Goal: Task Accomplishment & Management: Manage account settings

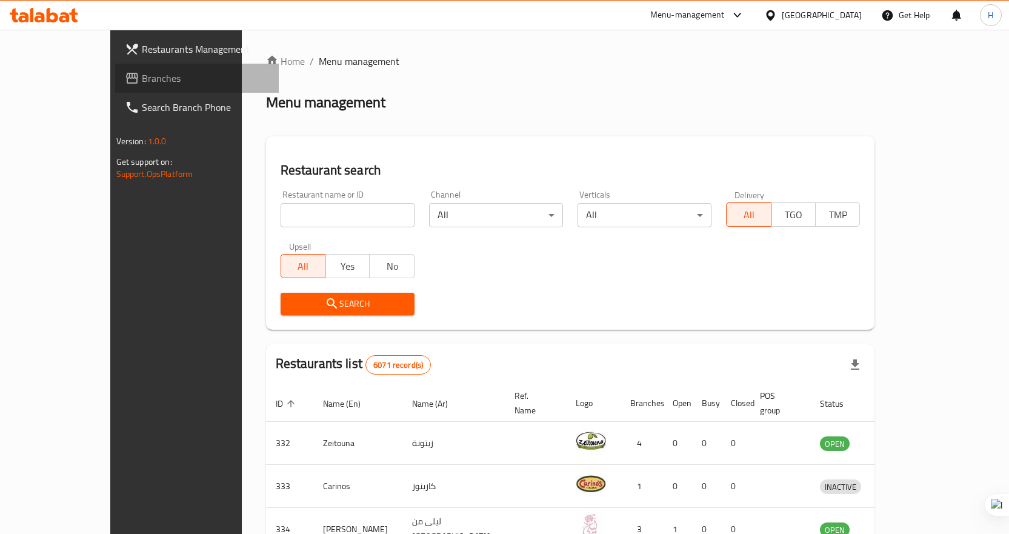
click at [142, 72] on span "Branches" at bounding box center [205, 78] width 127 height 15
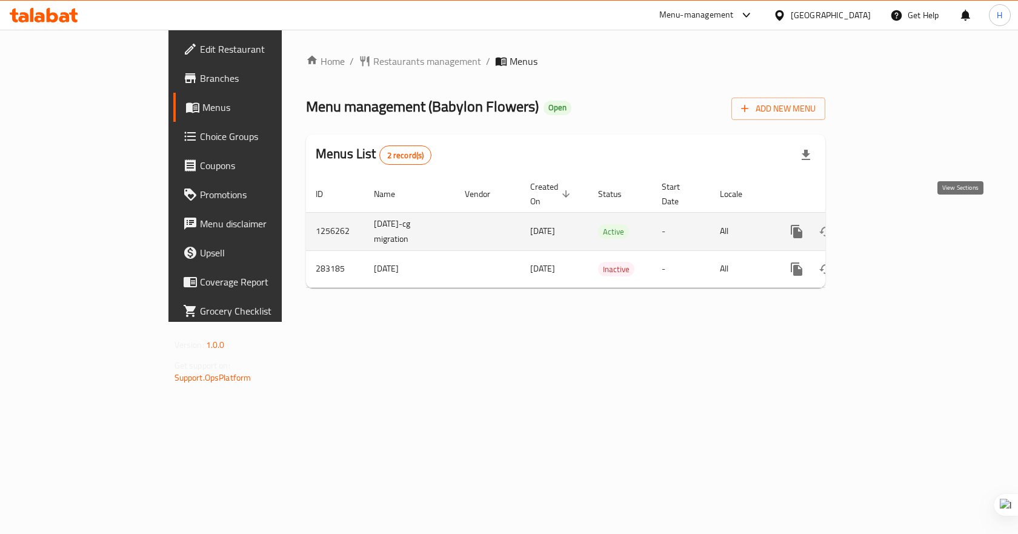
click at [889, 226] on icon "enhanced table" at bounding box center [883, 231] width 11 height 11
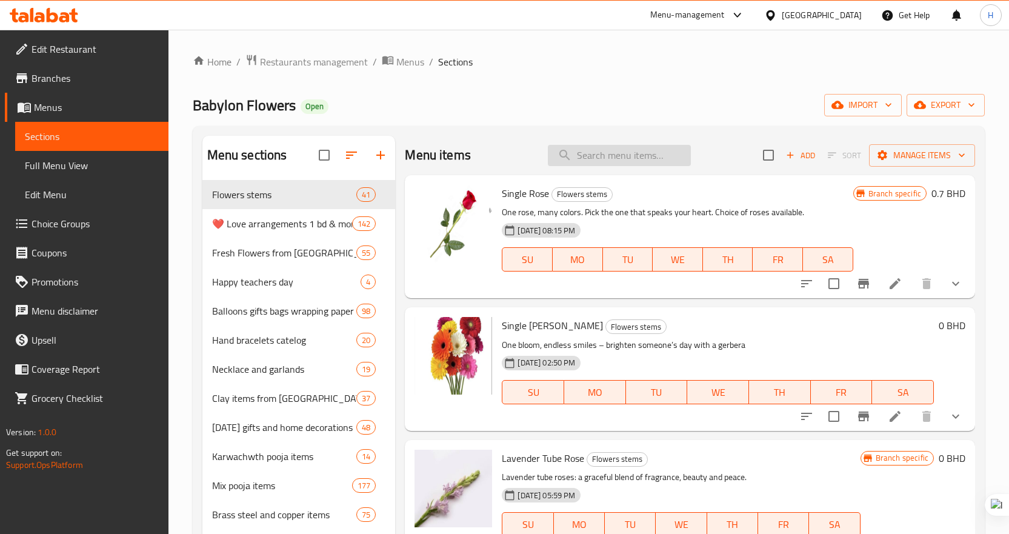
paste input "Exclusive Torans For Door With Side Hangings"
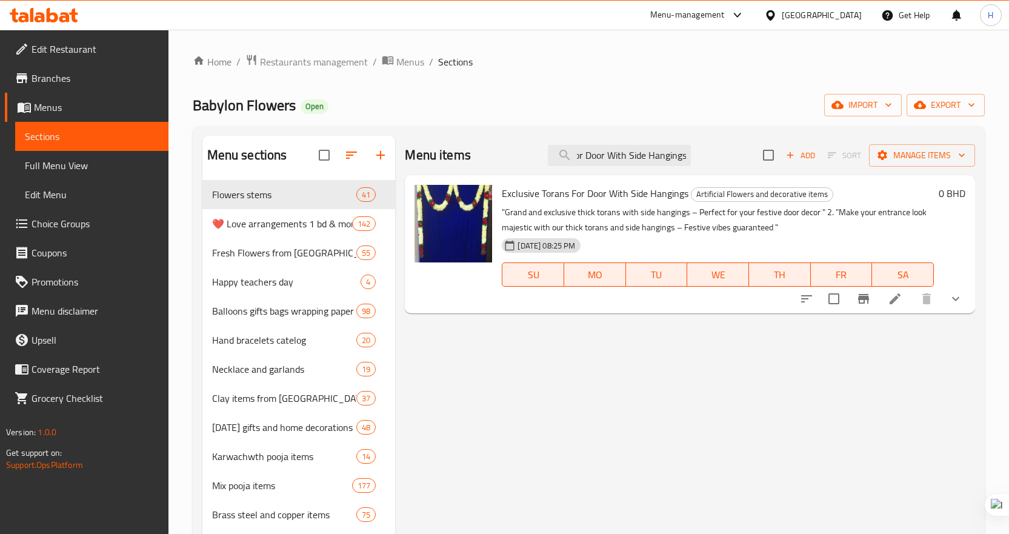
type input "Exclusive Torans For Door With Side Hangings"
click at [894, 302] on icon at bounding box center [894, 298] width 11 height 11
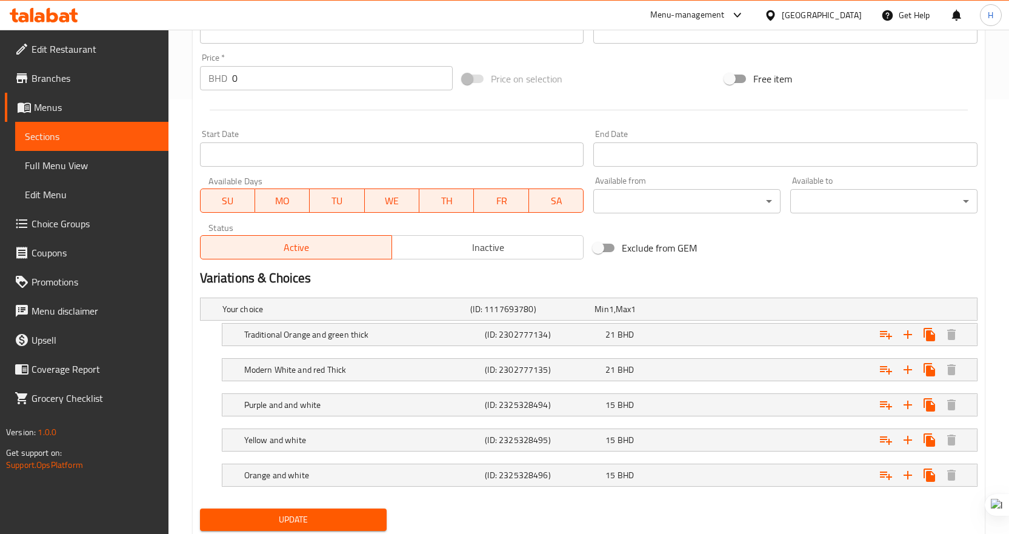
scroll to position [473, 0]
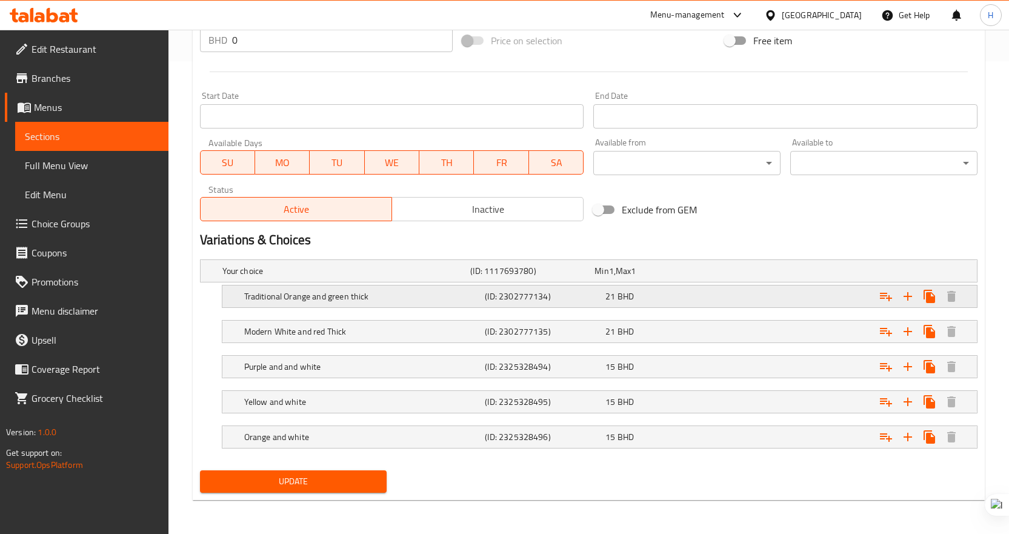
click at [482, 291] on div "(ID: 2302777134)" at bounding box center [542, 296] width 121 height 17
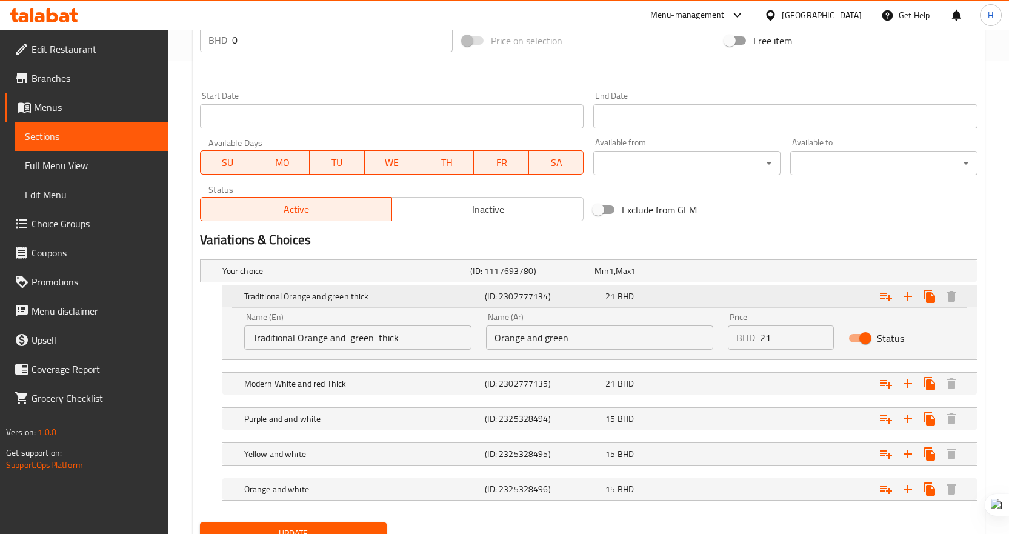
scroll to position [525, 0]
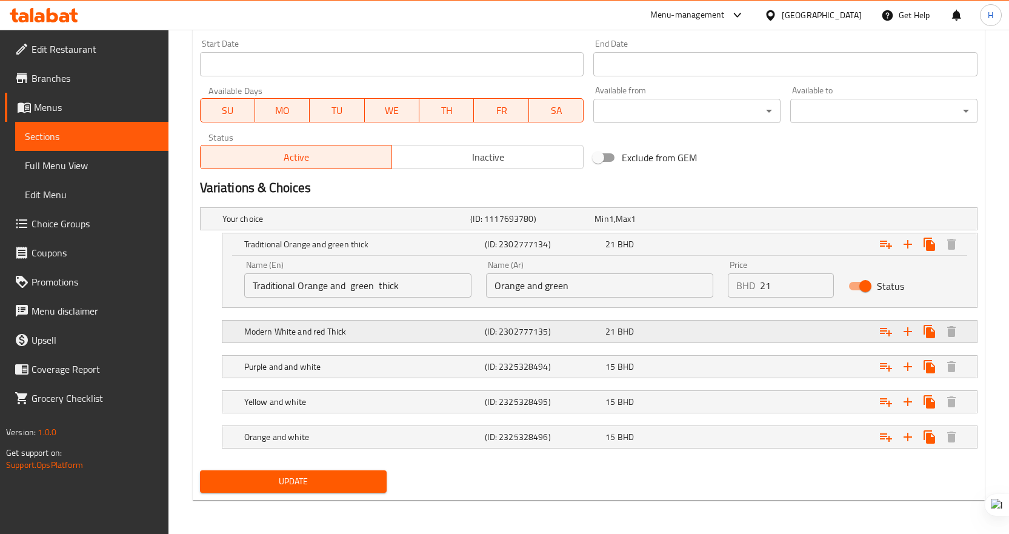
click at [423, 319] on div "Modern White and red Thick (ID: 2302777135) 21 BHD" at bounding box center [603, 331] width 723 height 27
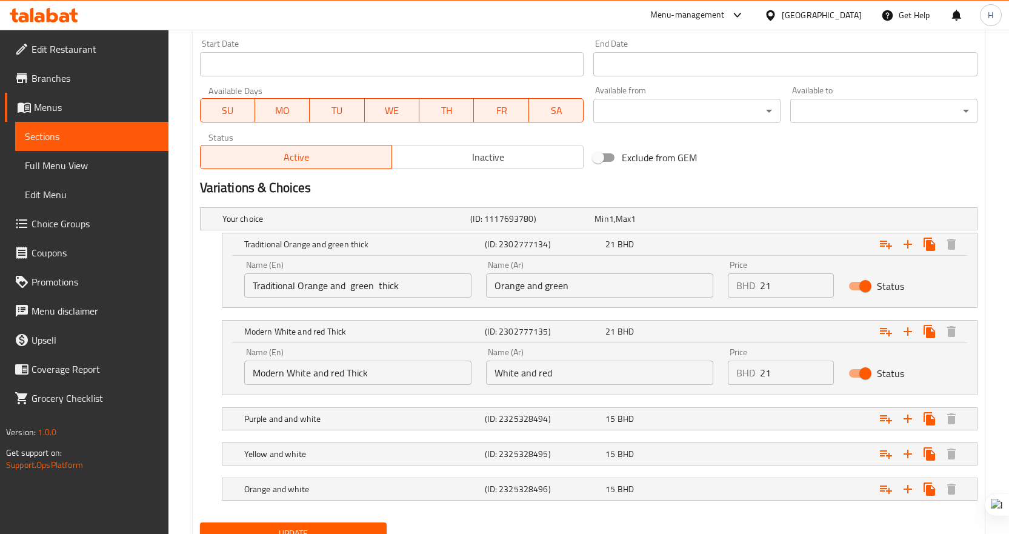
scroll to position [577, 0]
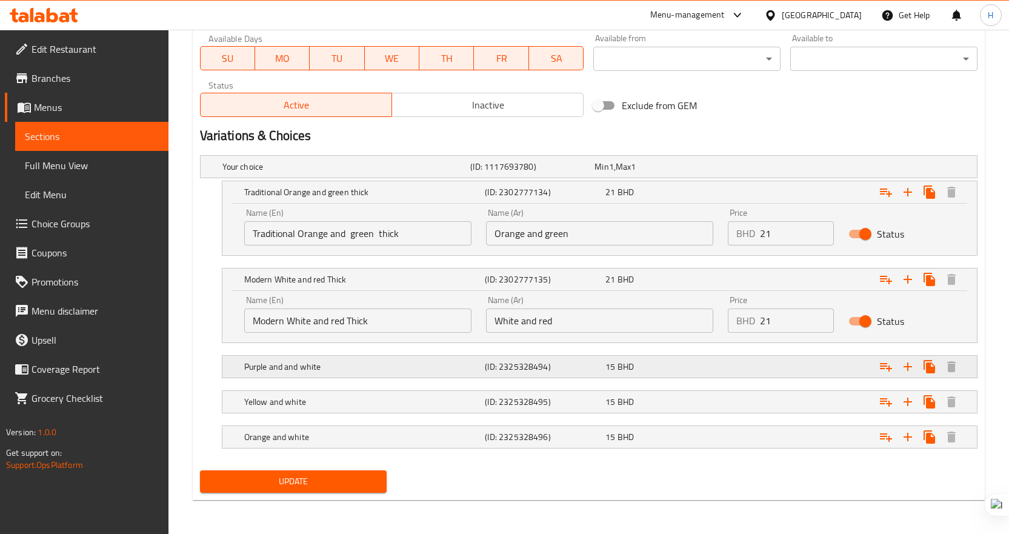
click at [397, 353] on div "Purple and and white (ID: 2325328494) 15 BHD" at bounding box center [603, 366] width 723 height 27
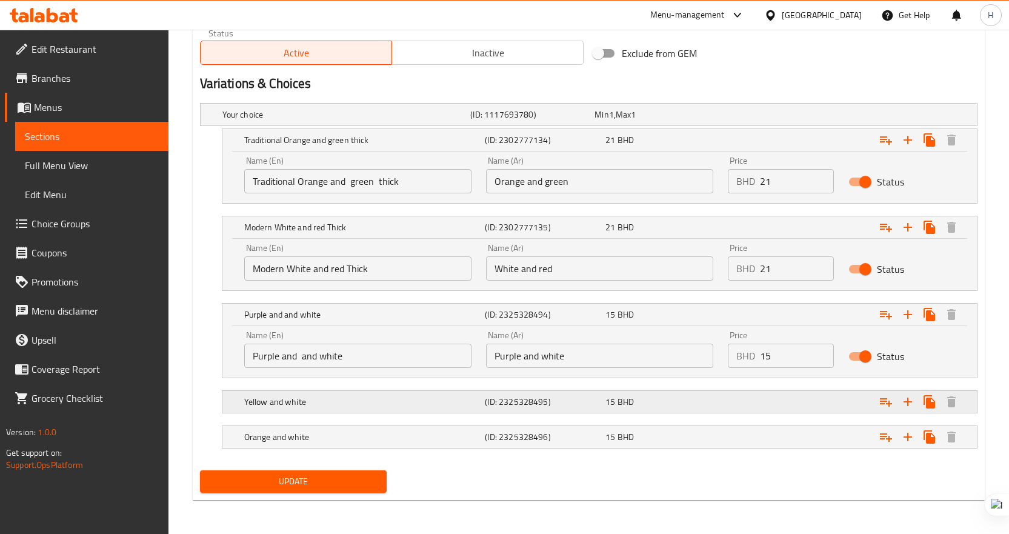
click at [385, 394] on div "Yellow and white" at bounding box center [362, 401] width 241 height 17
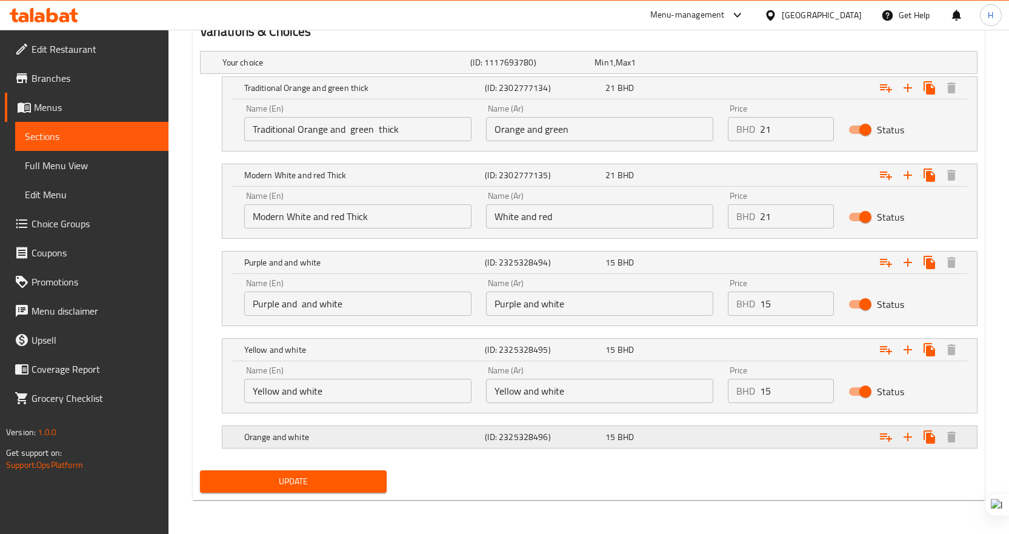
click at [373, 433] on h5 "Orange and white" at bounding box center [362, 437] width 236 height 12
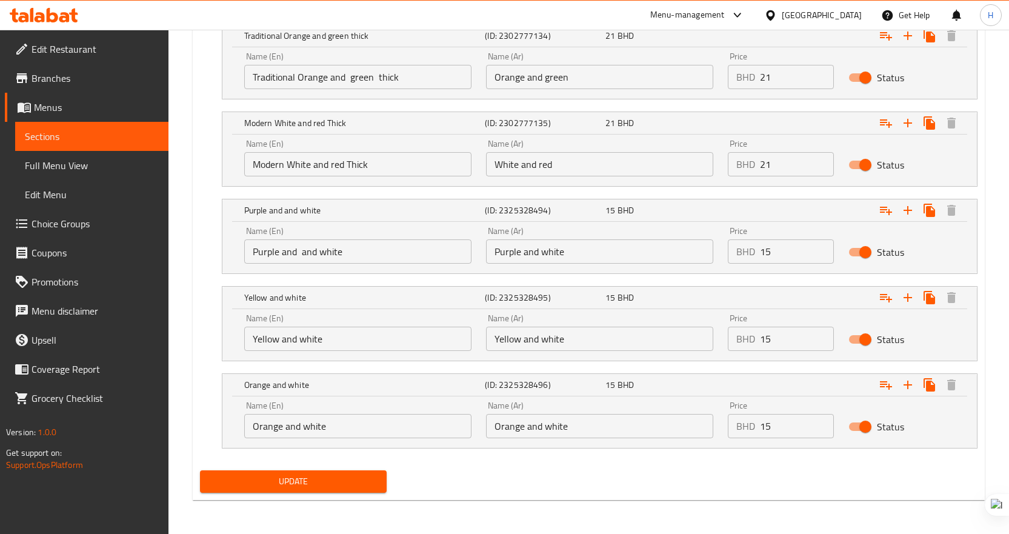
scroll to position [491, 0]
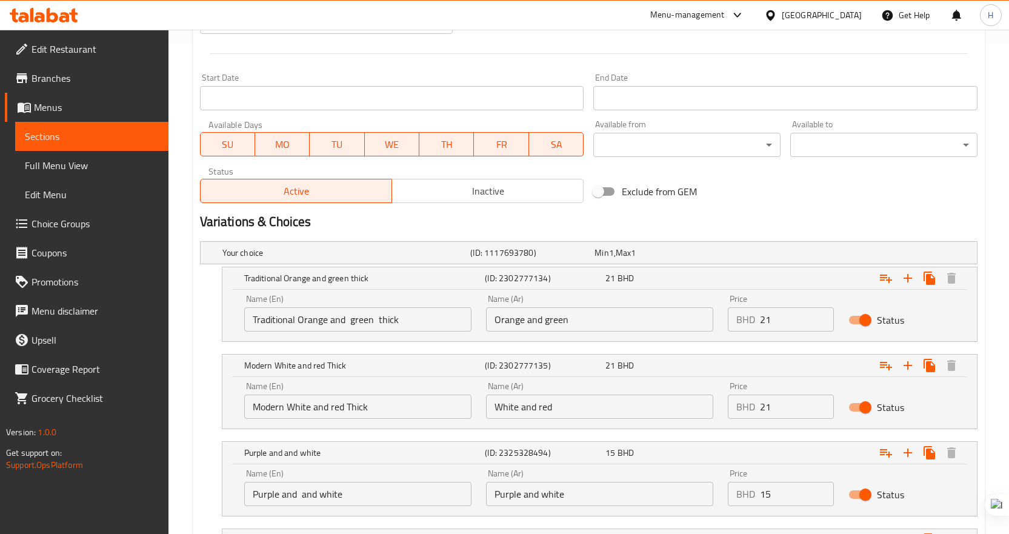
click at [412, 321] on input "Traditional Orange and green thick" at bounding box center [357, 319] width 227 height 24
click at [646, 325] on input "Orange and green" at bounding box center [599, 319] width 227 height 24
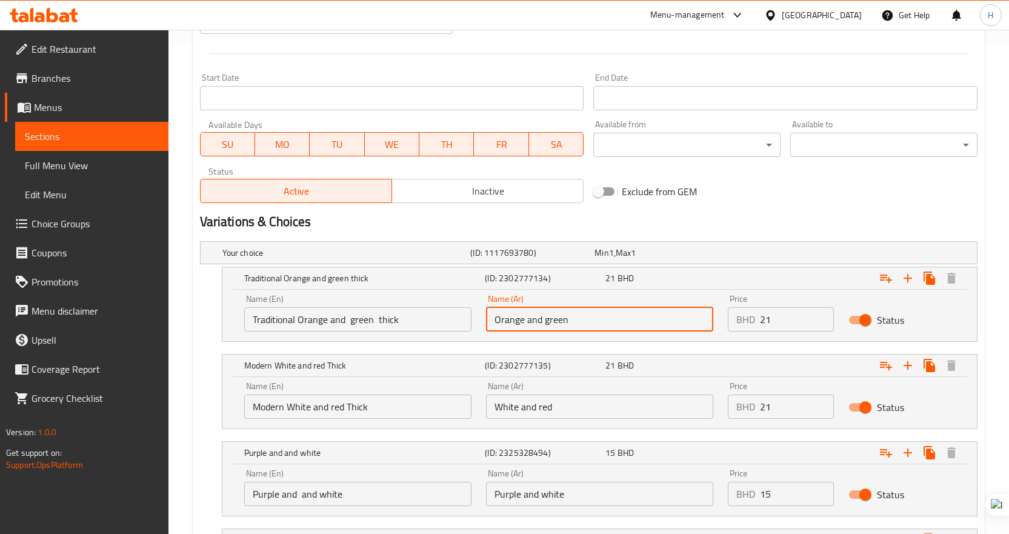
click at [646, 325] on input "Orange and green" at bounding box center [599, 319] width 227 height 24
paste input "برتقالي تقليدي وأخضر سميك"
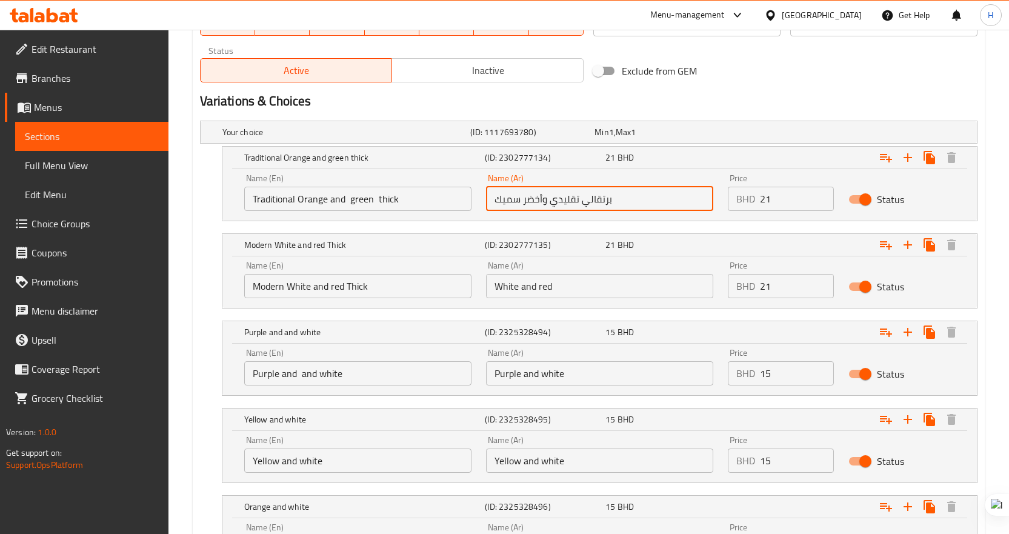
scroll to position [612, 0]
type input "برتقالي تقليدي وأخضر سميك"
click at [416, 288] on input "Modern White and red Thick" at bounding box center [357, 285] width 227 height 24
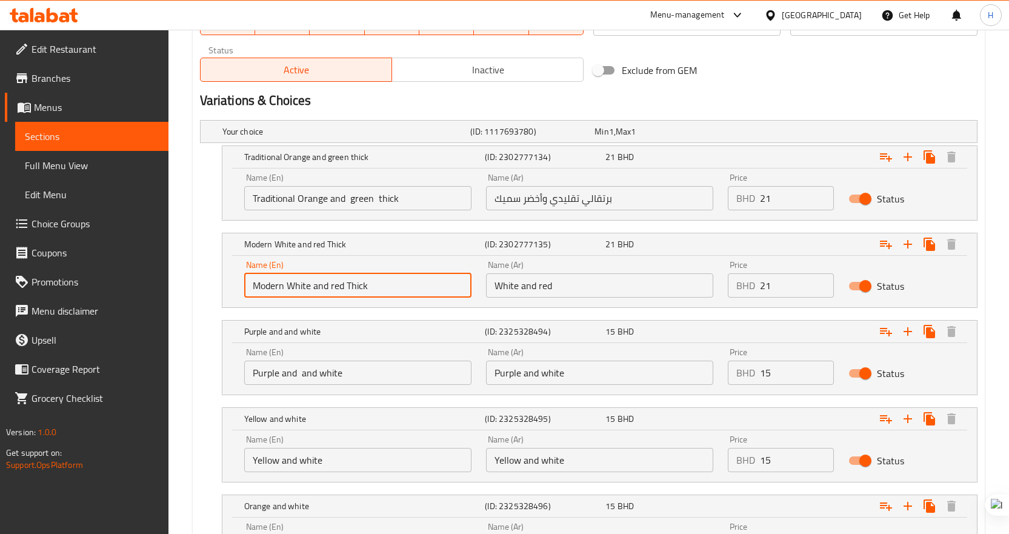
click at [416, 288] on input "Modern White and red Thick" at bounding box center [357, 285] width 227 height 24
click at [587, 279] on input "White and red" at bounding box center [599, 285] width 227 height 24
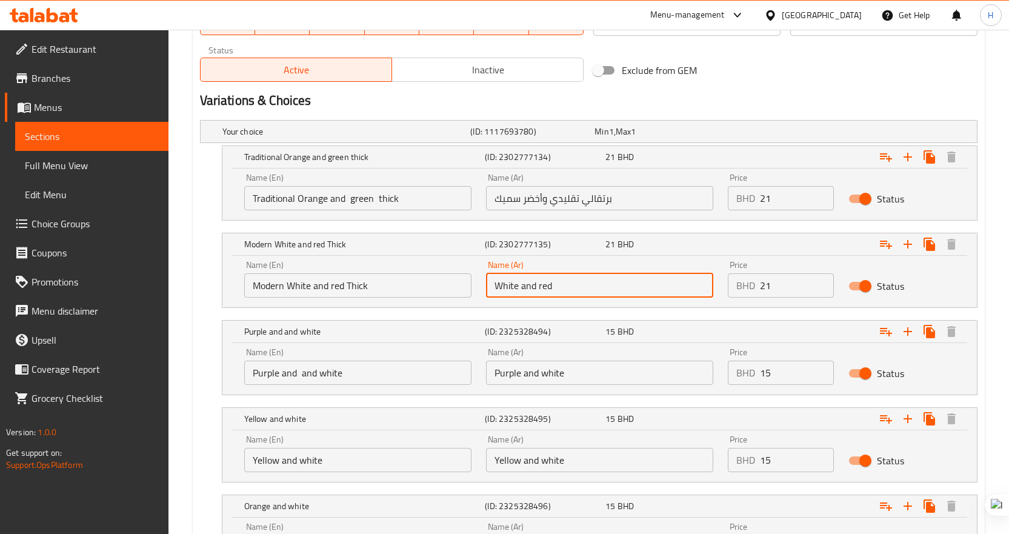
click at [587, 279] on input "White and red" at bounding box center [599, 285] width 227 height 24
paste input "أبيض حديث وأحمر سميك"
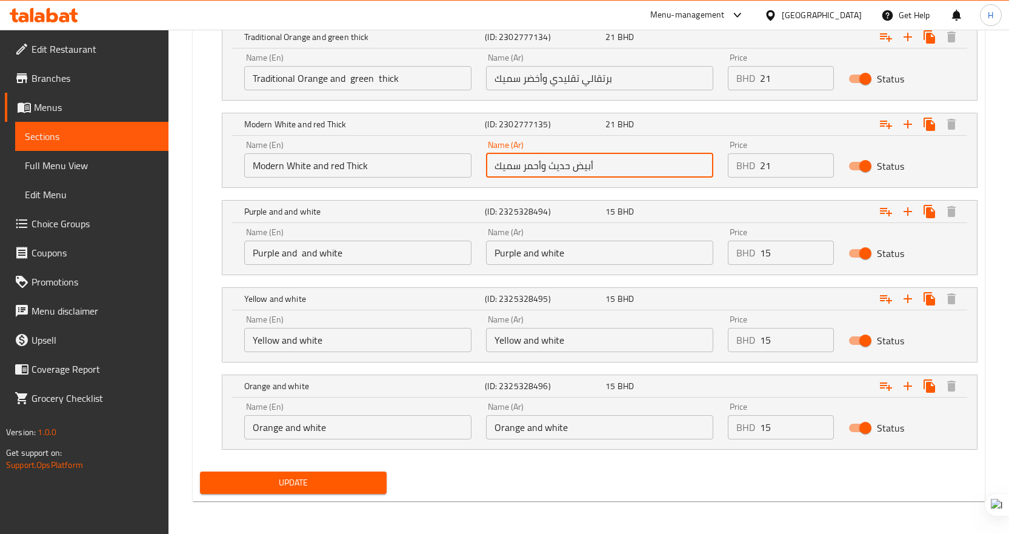
scroll to position [733, 0]
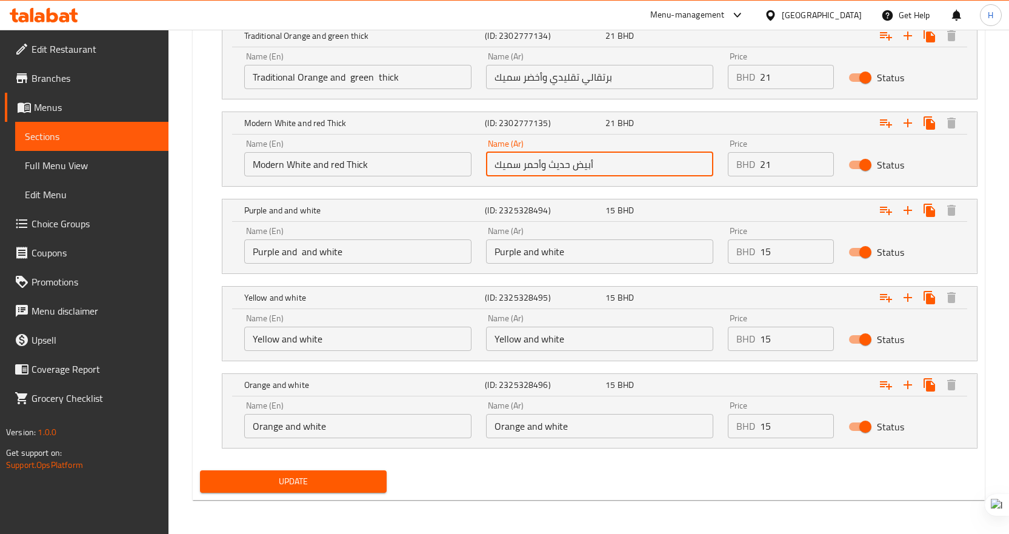
type input "أبيض حديث وأحمر سميك"
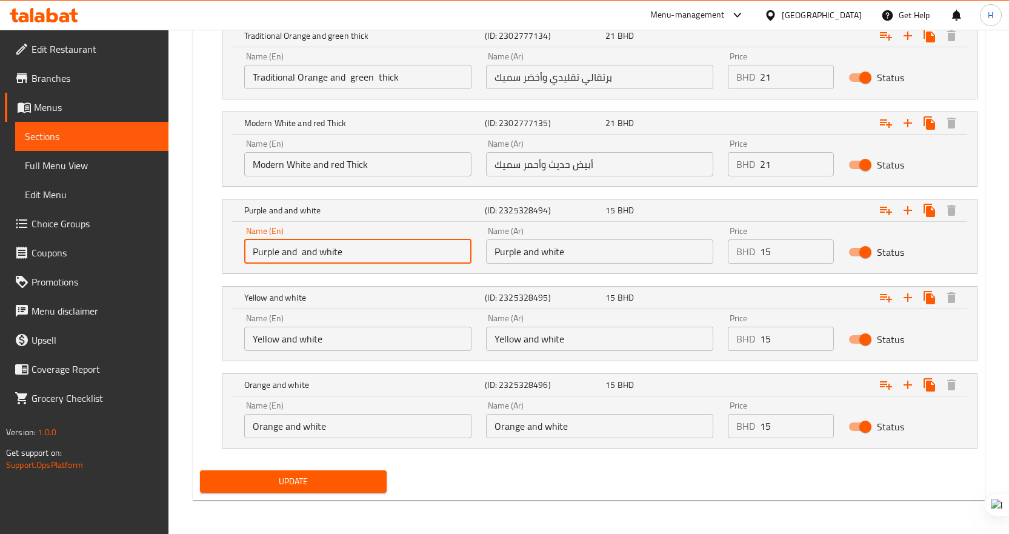
click at [354, 250] on input "Purple and and white" at bounding box center [357, 251] width 227 height 24
click at [581, 253] on input "Purple and white" at bounding box center [599, 251] width 227 height 24
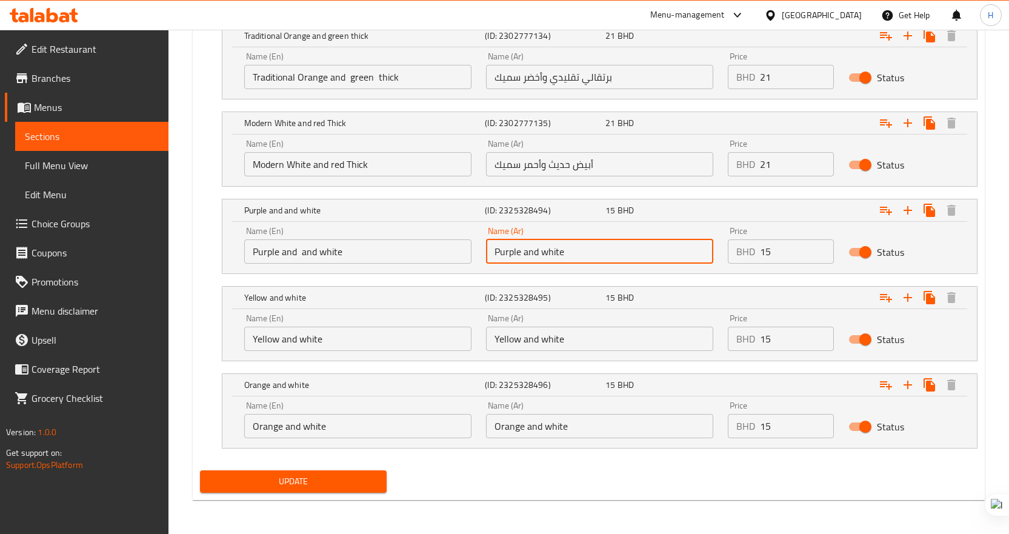
click at [581, 253] on input "Purple and white" at bounding box center [599, 251] width 227 height 24
paste input "أرجواني وأبيض"
type input "أرجواني وأبيض"
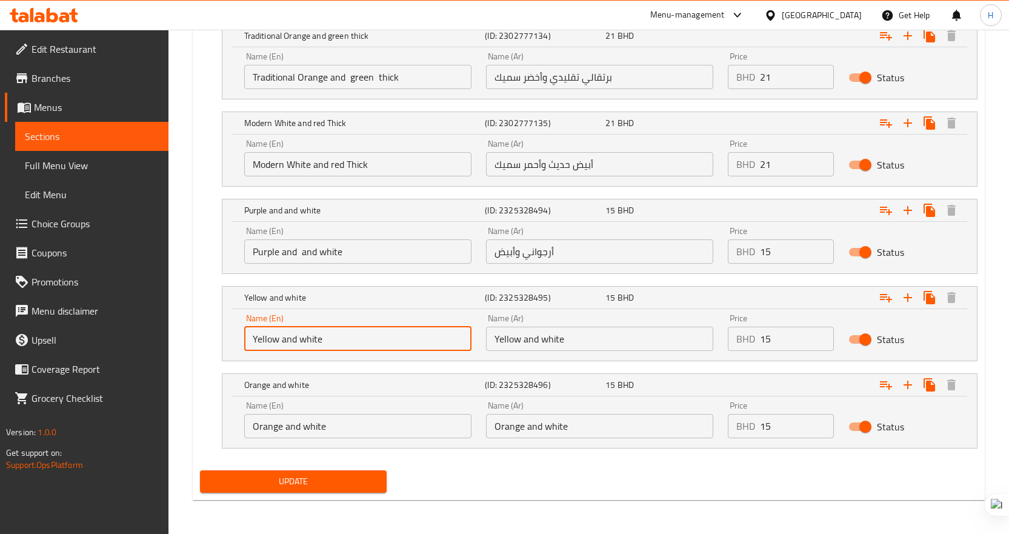
click at [343, 331] on input "Yellow and white" at bounding box center [357, 339] width 227 height 24
click at [606, 348] on input "Yellow and white" at bounding box center [599, 339] width 227 height 24
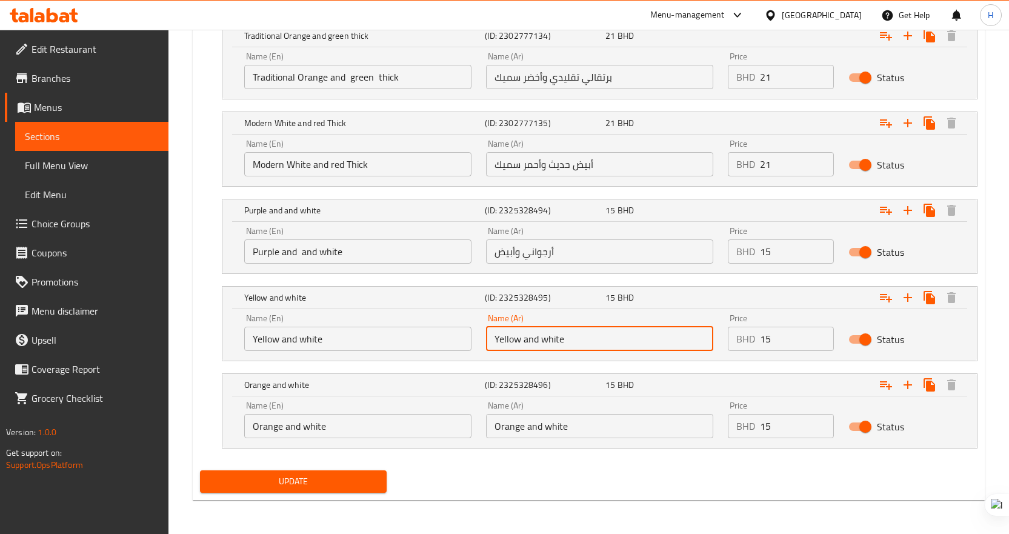
click at [606, 348] on input "Yellow and white" at bounding box center [599, 339] width 227 height 24
paste input "الأصفر والأبيض"
type input "الأصفر والأبيض"
click at [345, 430] on input "Orange and white" at bounding box center [357, 426] width 227 height 24
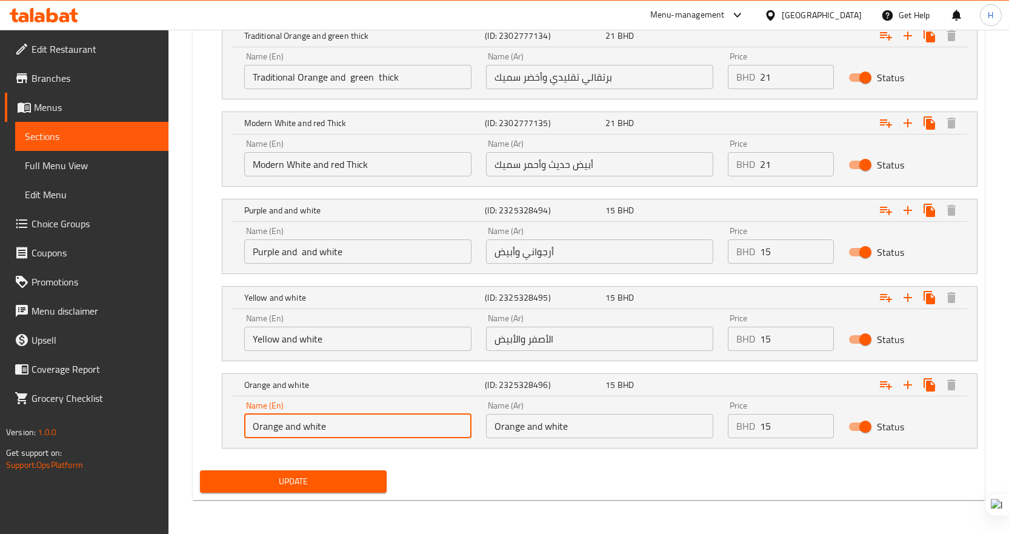
click at [345, 430] on input "Orange and white" at bounding box center [357, 426] width 227 height 24
click at [574, 423] on input "Orange and white" at bounding box center [599, 426] width 227 height 24
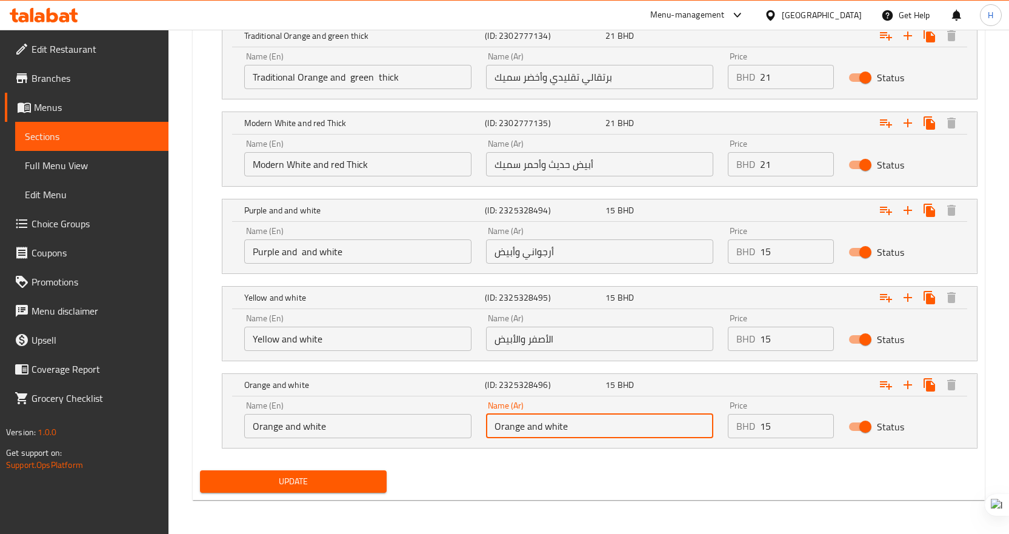
click at [574, 423] on input "Orange and white" at bounding box center [599, 426] width 227 height 24
paste input "برتقالي وأبيض"
type input "برتقالي وأبيض"
click at [330, 477] on span "Update" at bounding box center [294, 481] width 168 height 15
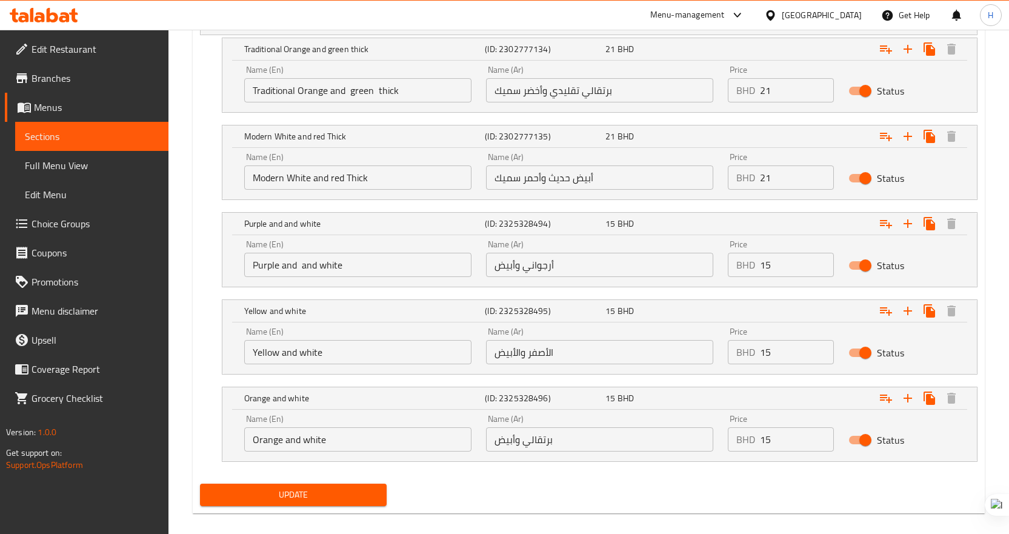
scroll to position [108, 0]
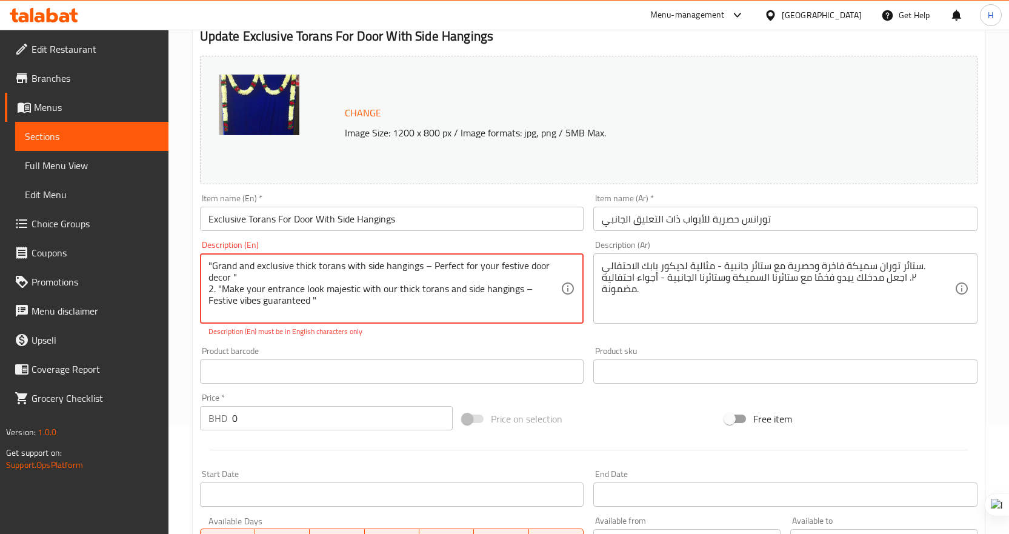
click at [430, 264] on textarea ""Grand and exclusive thick torans with side hangings – Perfect for your festive…" at bounding box center [384, 289] width 353 height 58
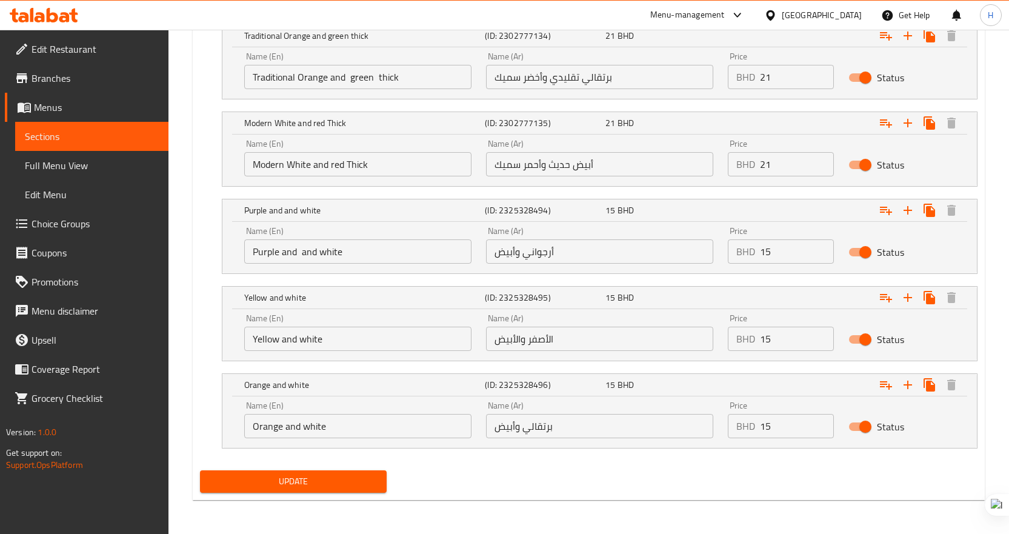
click at [341, 487] on span "Update" at bounding box center [294, 481] width 168 height 15
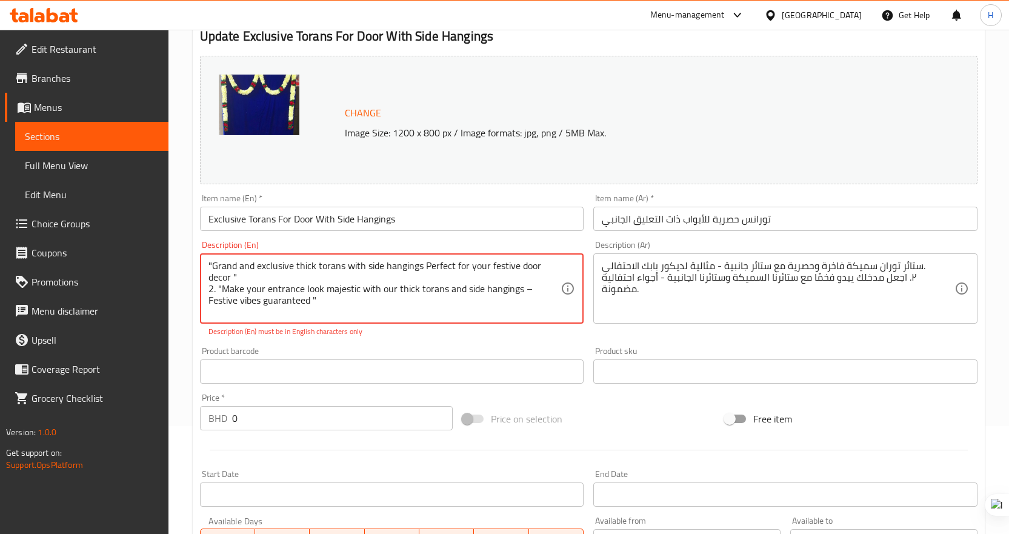
click at [235, 276] on textarea ""Grand and exclusive thick torans with side hangings Perfect for your festive d…" at bounding box center [384, 289] width 353 height 58
click at [220, 280] on textarea "Grand and exclusive thick torans with side hangings Perfect for your festive do…" at bounding box center [384, 289] width 353 height 58
click at [519, 278] on textarea "Grand and exclusive thick torans with side hangings Perfect for your festive do…" at bounding box center [384, 289] width 353 height 58
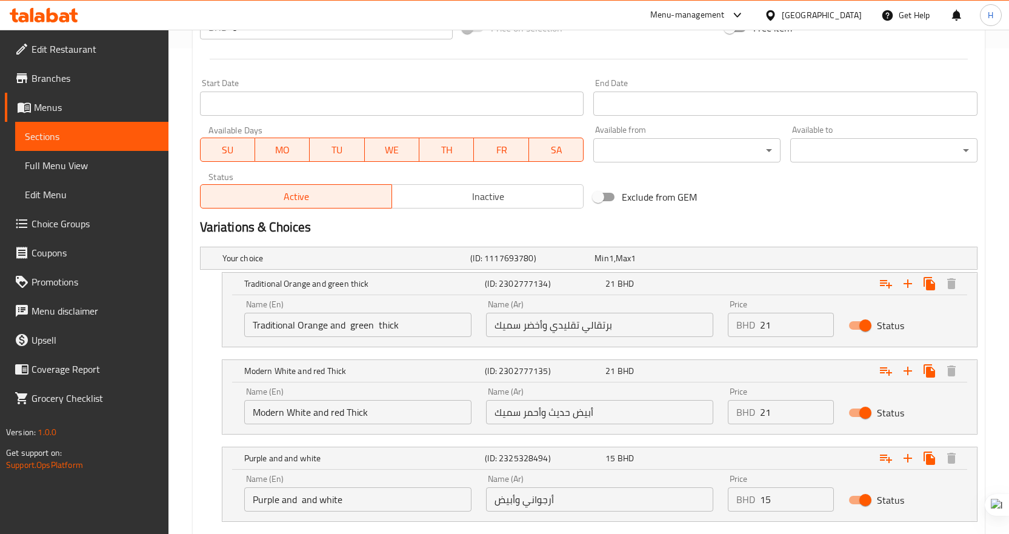
scroll to position [733, 0]
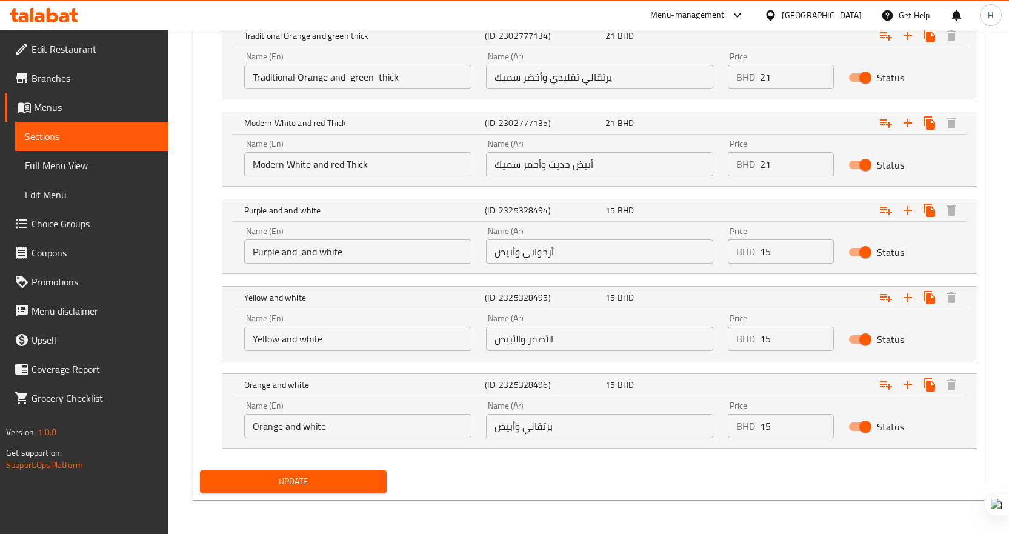
type textarea "Grand and exclusive thick torans with side hangings Perfect for your festive do…"
click at [356, 481] on span "Update" at bounding box center [294, 481] width 168 height 15
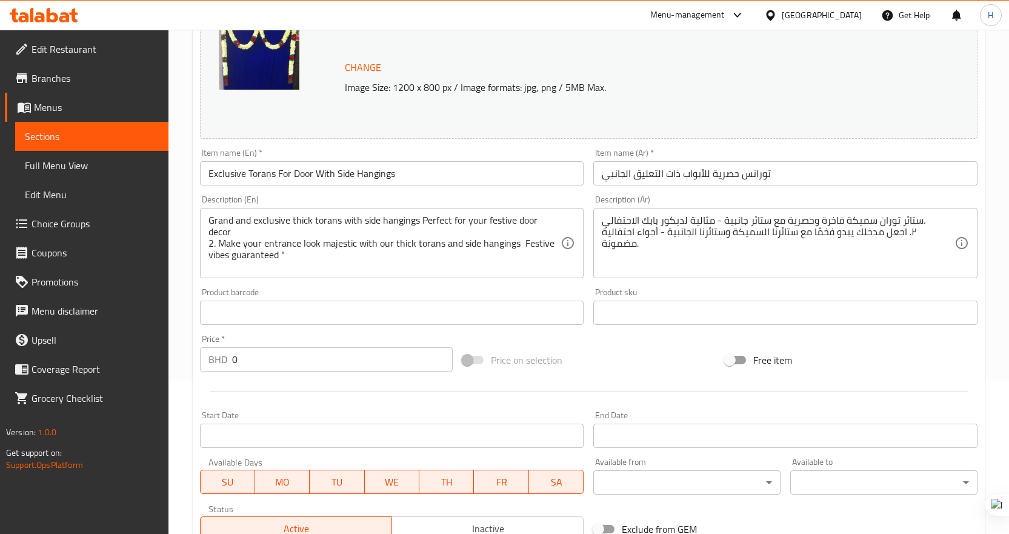
scroll to position [0, 0]
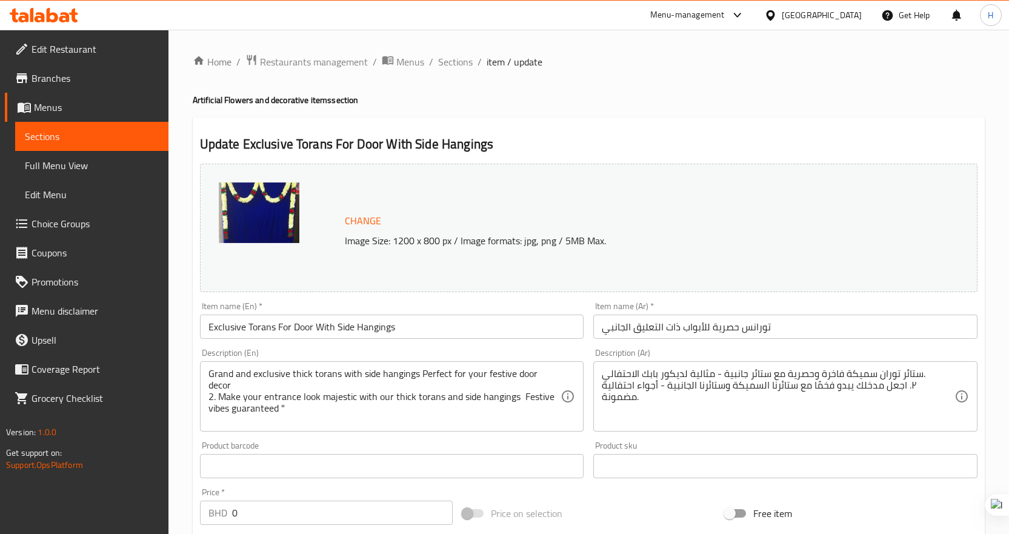
click at [781, 18] on div at bounding box center [773, 14] width 18 height 13
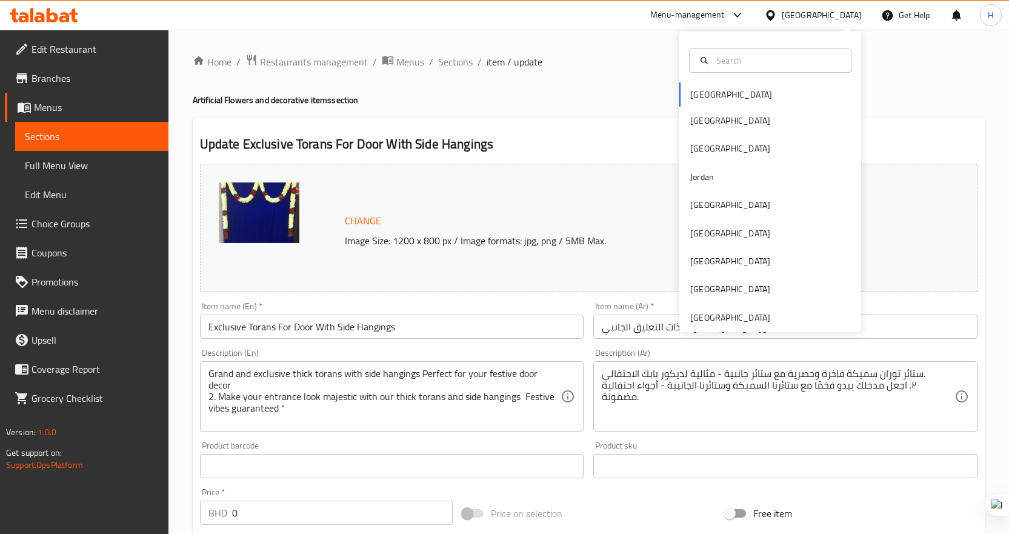
click at [756, 105] on div "Bahrain Egypt Iraq Jordan Kuwait Oman Qatar Saudi Arabia United Arab Emirates" at bounding box center [770, 206] width 182 height 249
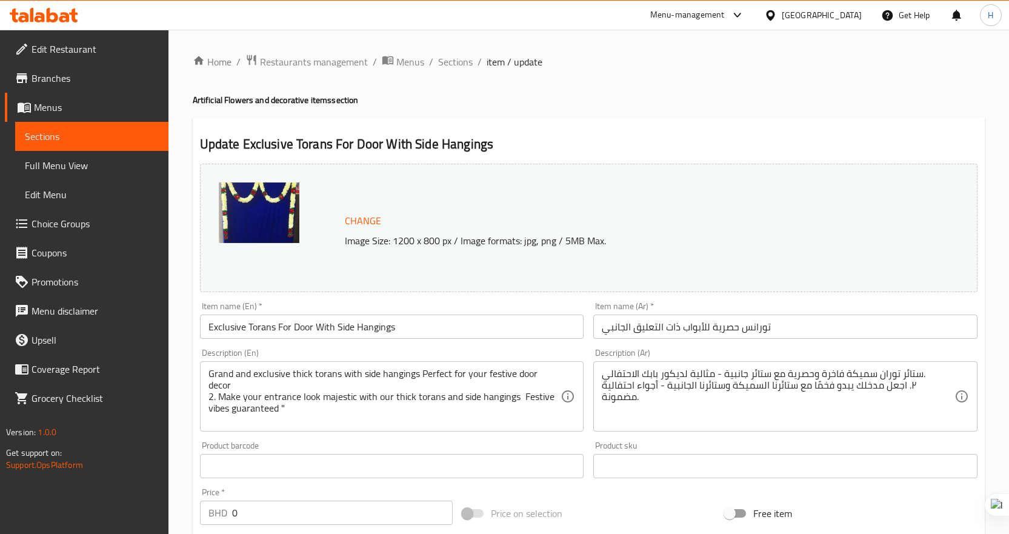
click at [725, 17] on div "Menu-management" at bounding box center [687, 15] width 75 height 15
click at [689, 82] on div "Global Quality Control Center" at bounding box center [678, 81] width 106 height 13
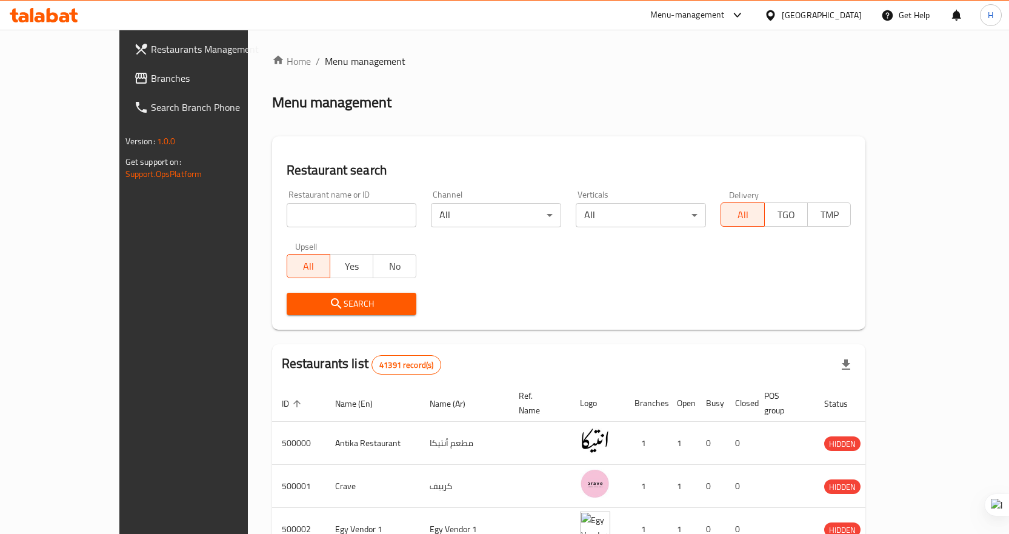
click at [295, 221] on input "search" at bounding box center [352, 215] width 130 height 24
click at [151, 79] on span "Branches" at bounding box center [214, 78] width 127 height 15
